Goal: Task Accomplishment & Management: Use online tool/utility

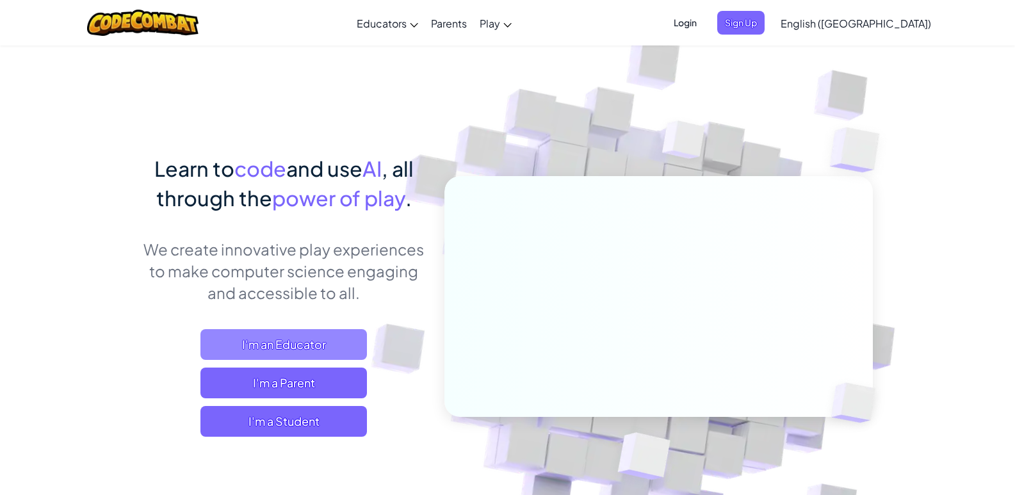
click at [278, 346] on span "I'm an Educator" at bounding box center [283, 344] width 166 height 31
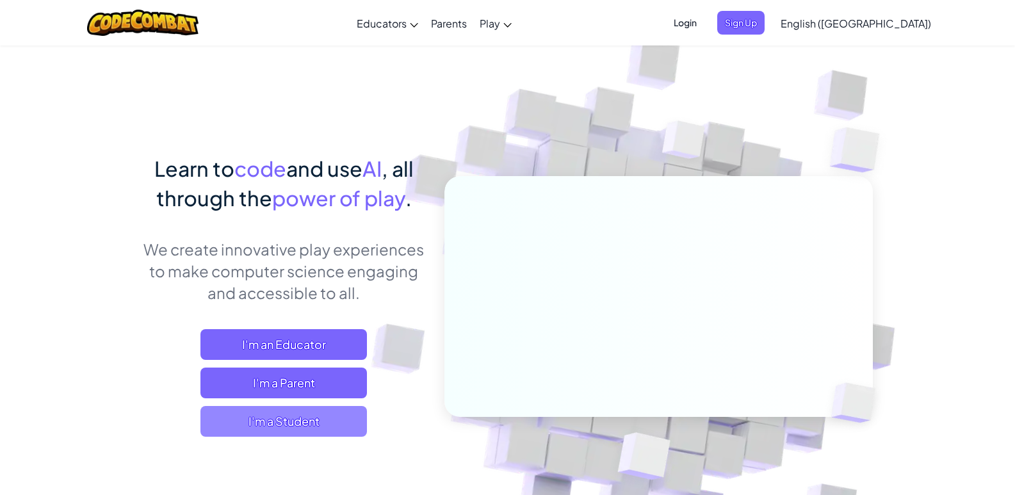
click at [293, 420] on span "I'm a Student" at bounding box center [283, 421] width 166 height 31
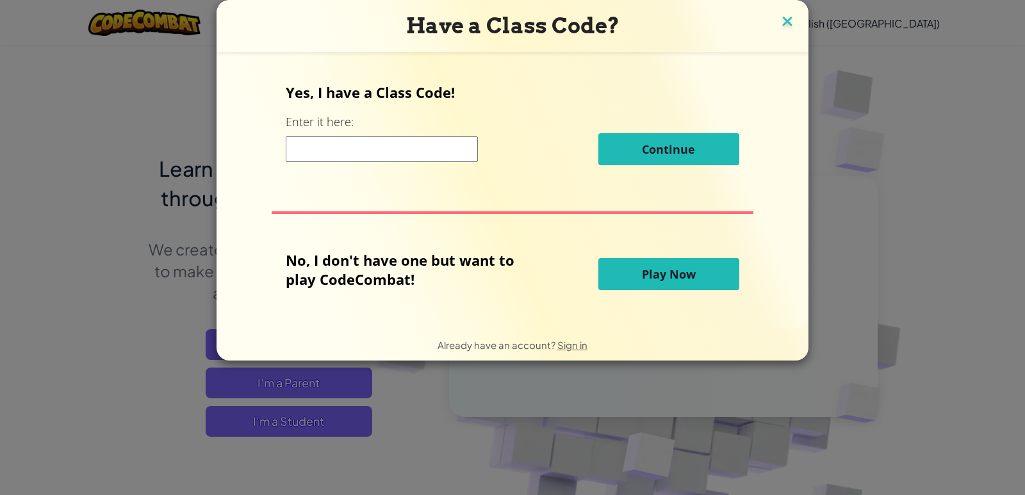
drag, startPoint x: 783, startPoint y: 8, endPoint x: 786, endPoint y: 15, distance: 6.9
click at [784, 12] on div "Have a Class Code?" at bounding box center [512, 26] width 592 height 52
click at [786, 15] on img at bounding box center [787, 22] width 17 height 19
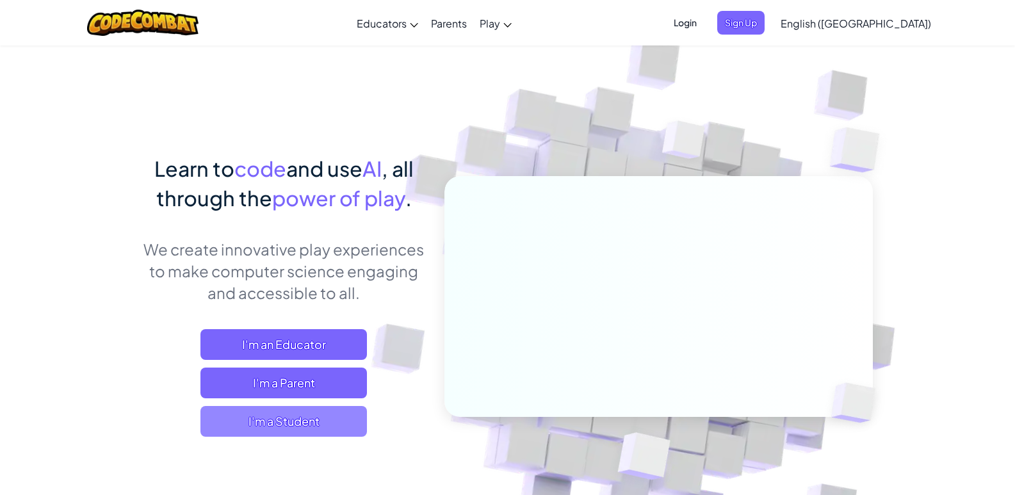
click at [291, 409] on span "I'm a Student" at bounding box center [283, 421] width 166 height 31
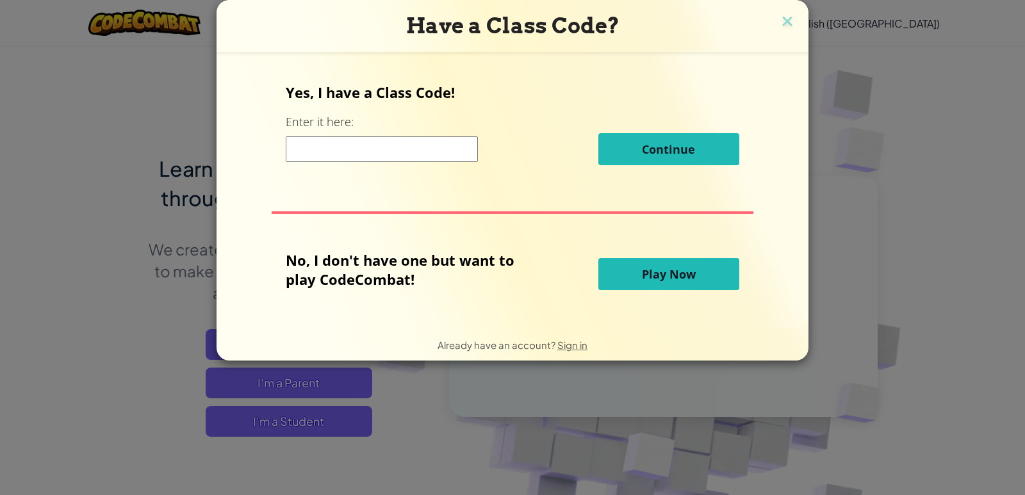
click at [679, 276] on span "Play Now" at bounding box center [669, 273] width 54 height 15
click at [682, 275] on span "Play Now" at bounding box center [669, 273] width 54 height 15
click at [685, 274] on span "Play Now" at bounding box center [669, 273] width 54 height 15
drag, startPoint x: 685, startPoint y: 274, endPoint x: 701, endPoint y: 270, distance: 16.5
click at [686, 274] on span "Play Now" at bounding box center [669, 273] width 54 height 15
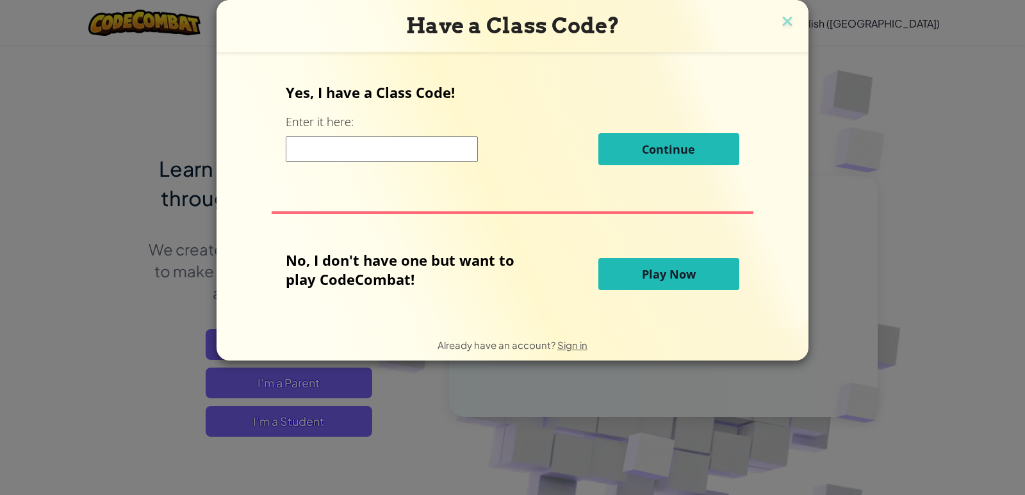
click at [701, 270] on button "Play Now" at bounding box center [668, 274] width 141 height 32
click at [705, 269] on button "Play Now" at bounding box center [668, 274] width 141 height 32
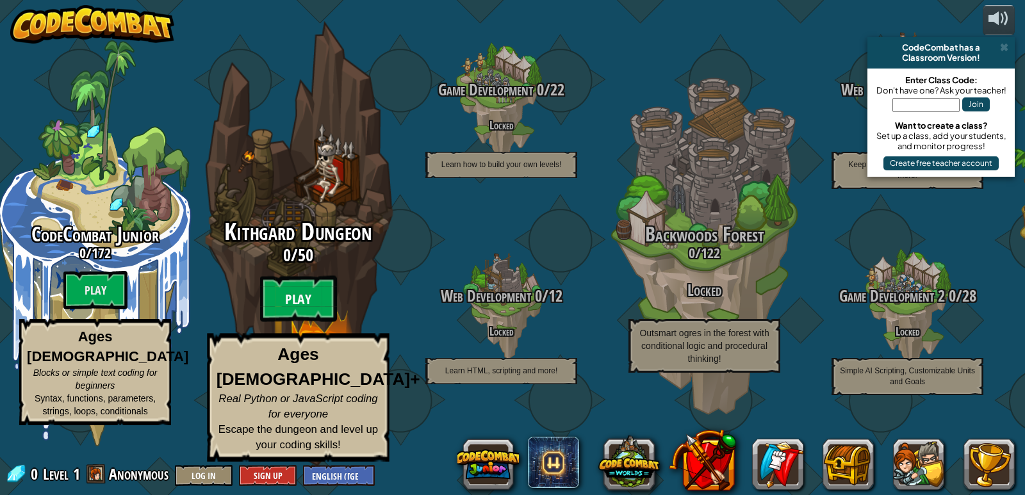
click at [295, 322] on btn "Play" at bounding box center [298, 299] width 77 height 46
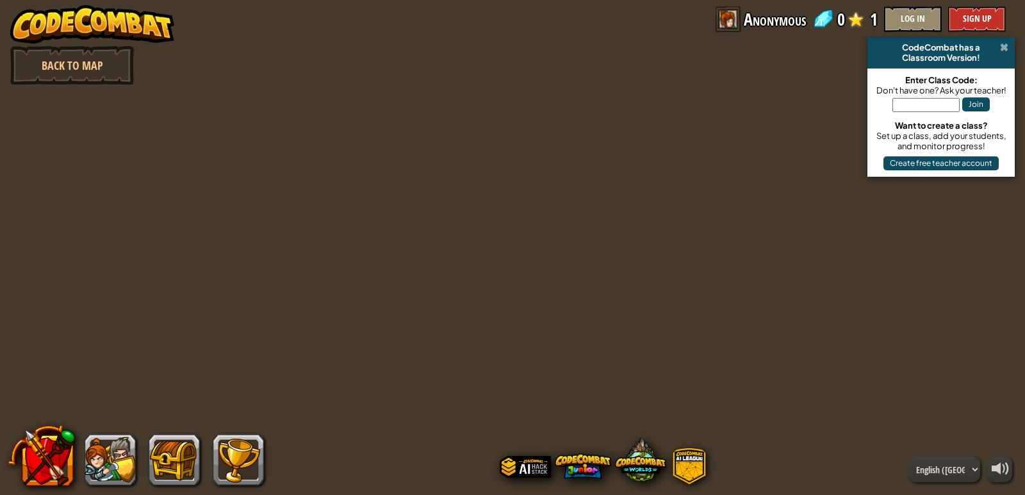
click at [1005, 47] on span at bounding box center [1004, 47] width 8 height 10
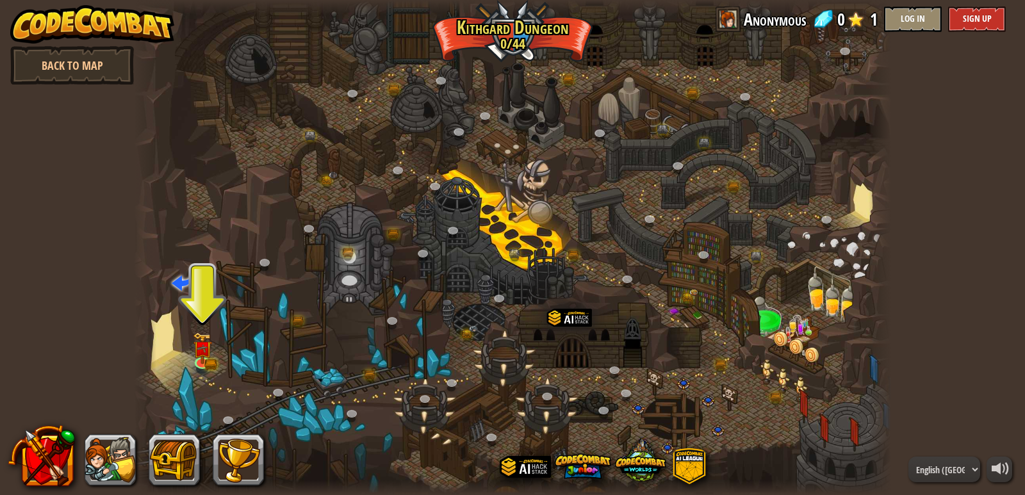
drag, startPoint x: 1024, startPoint y: 42, endPoint x: 1010, endPoint y: 129, distance: 88.1
click at [1010, 129] on div "powered by Back to Map Twisted Canyon (Locked) Challenge: collect the most gold…" at bounding box center [512, 247] width 1025 height 495
click at [209, 363] on link at bounding box center [203, 361] width 26 height 26
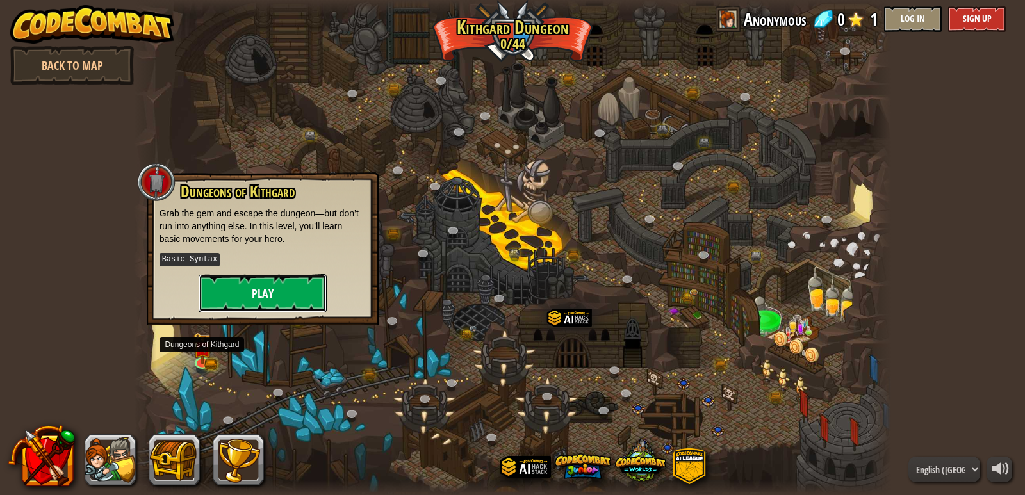
click at [273, 278] on button "Play" at bounding box center [263, 293] width 128 height 38
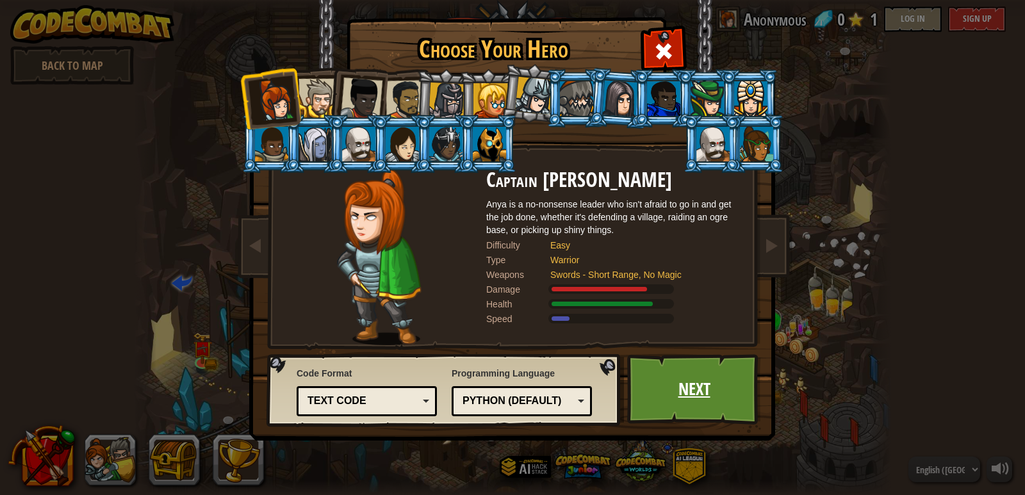
click at [709, 396] on link "Next" at bounding box center [694, 389] width 134 height 70
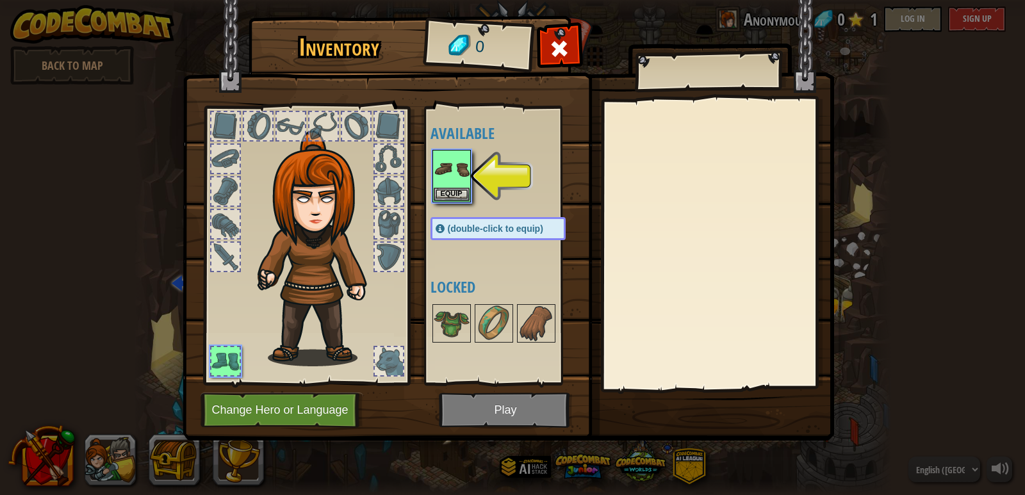
drag, startPoint x: 1021, startPoint y: 183, endPoint x: 1019, endPoint y: 161, distance: 21.9
click at [1014, 161] on div "Inventory 0 Available Equip (double-click to equip) Locked Equip Unequip Subscr…" at bounding box center [512, 247] width 1025 height 495
drag, startPoint x: 906, startPoint y: 61, endPoint x: 830, endPoint y: 74, distance: 77.3
click at [909, 60] on div "Inventory 0 Available Equip (double-click to equip) Locked Equip Unequip Subscr…" at bounding box center [512, 247] width 1025 height 495
click at [315, 417] on button "Change Hero or Language" at bounding box center [281, 410] width 163 height 35
